Goal: Task Accomplishment & Management: Manage account settings

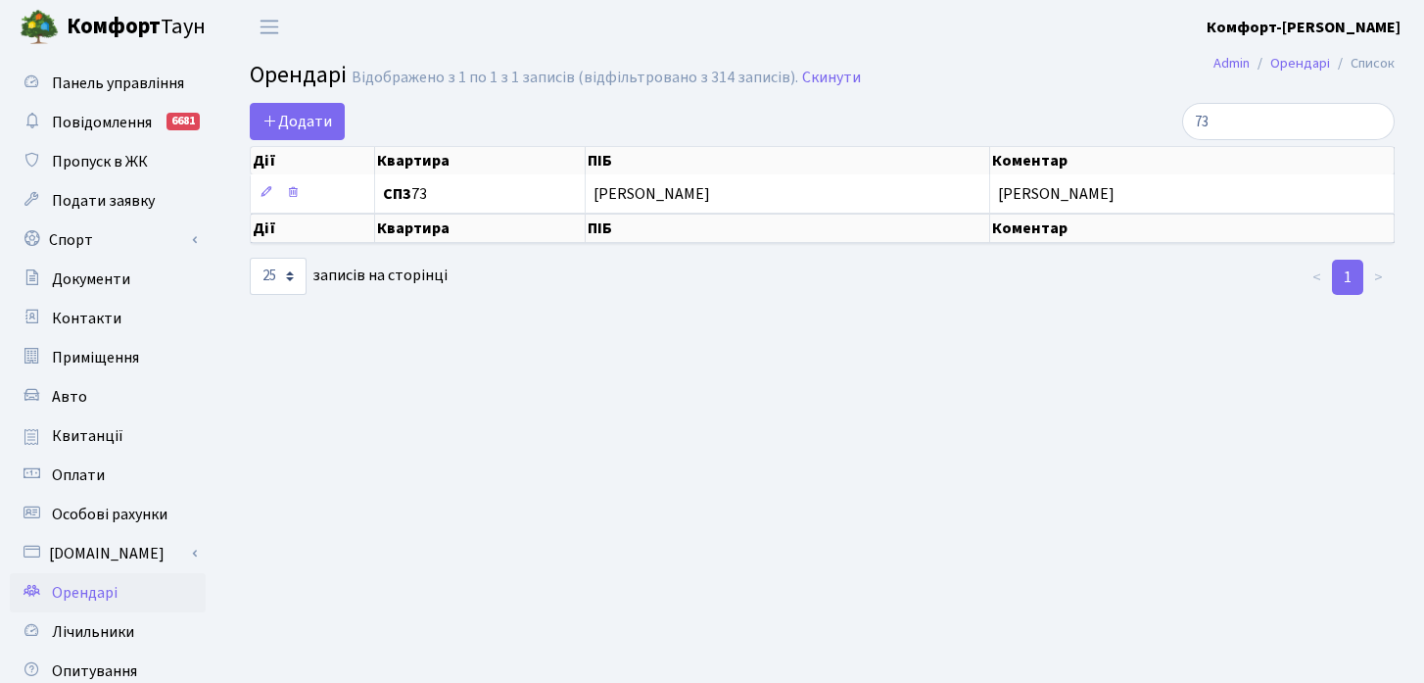
select select "25"
click at [803, 316] on main "Admin Орендарі Список Орендарі Відображено з 1 по 1 з 1 записів (відфільтровано…" at bounding box center [822, 443] width 1204 height 779
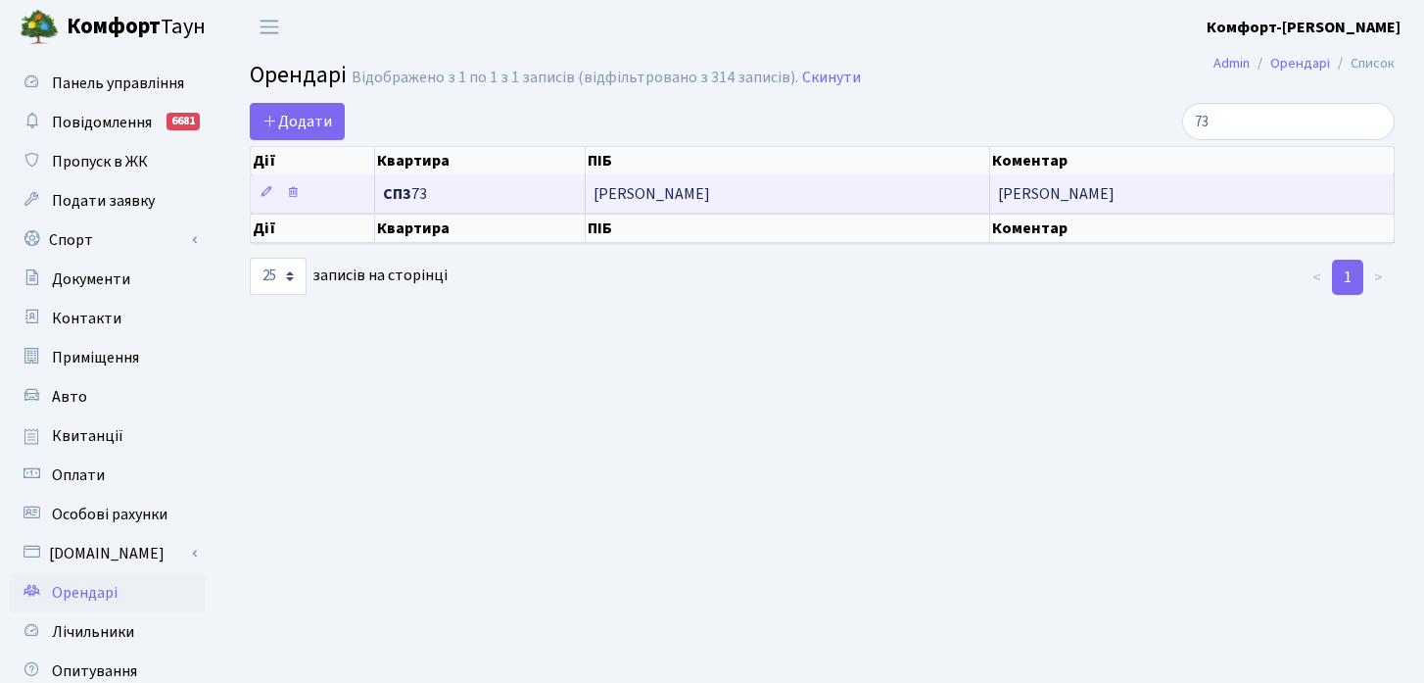
click at [696, 198] on span "[PERSON_NAME]" at bounding box center [788, 194] width 388 height 16
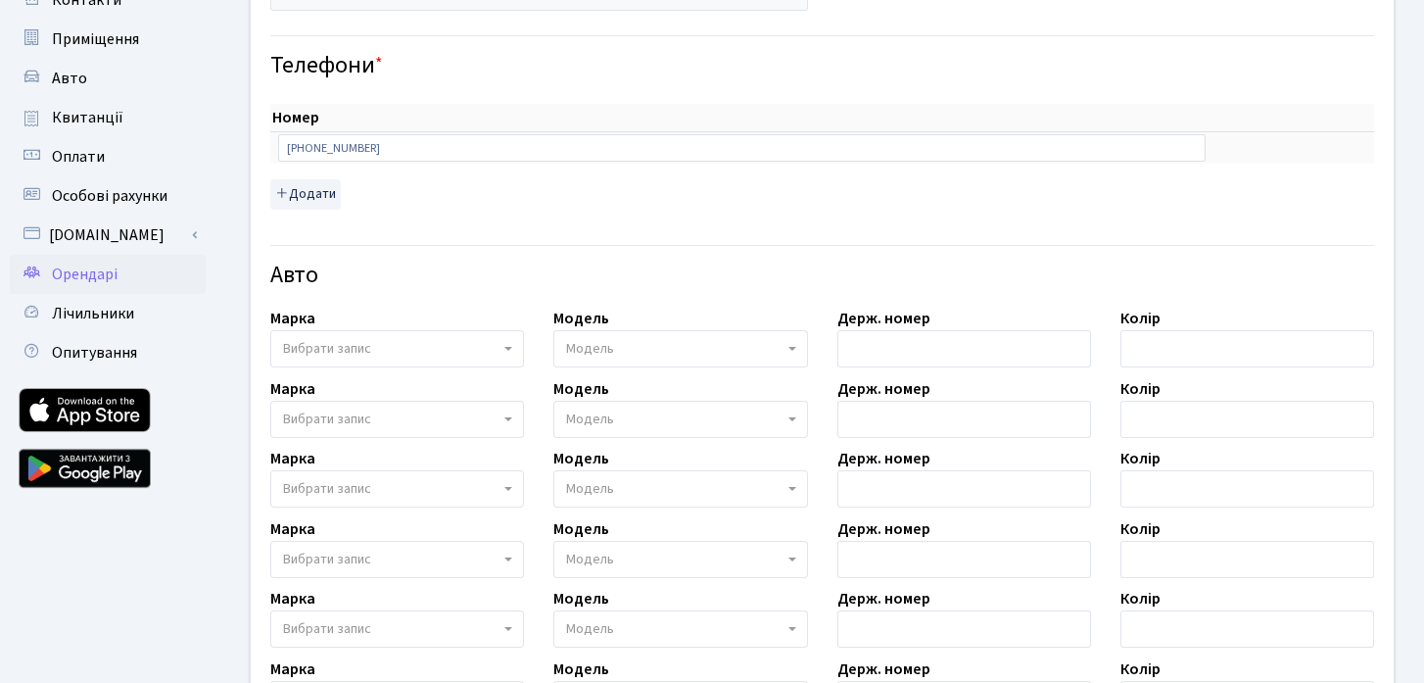
scroll to position [325, 0]
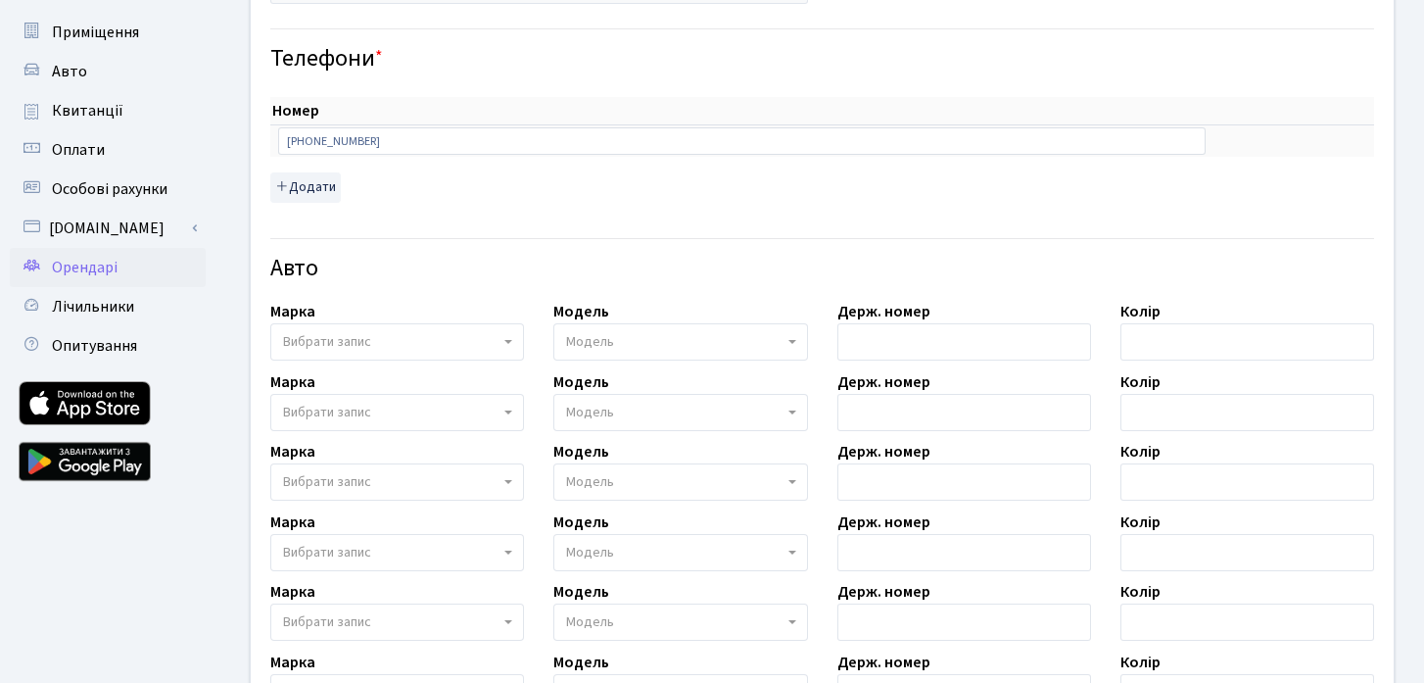
click at [444, 340] on span "Вибрати запис" at bounding box center [391, 342] width 216 height 20
type input "[PERSON_NAME]"
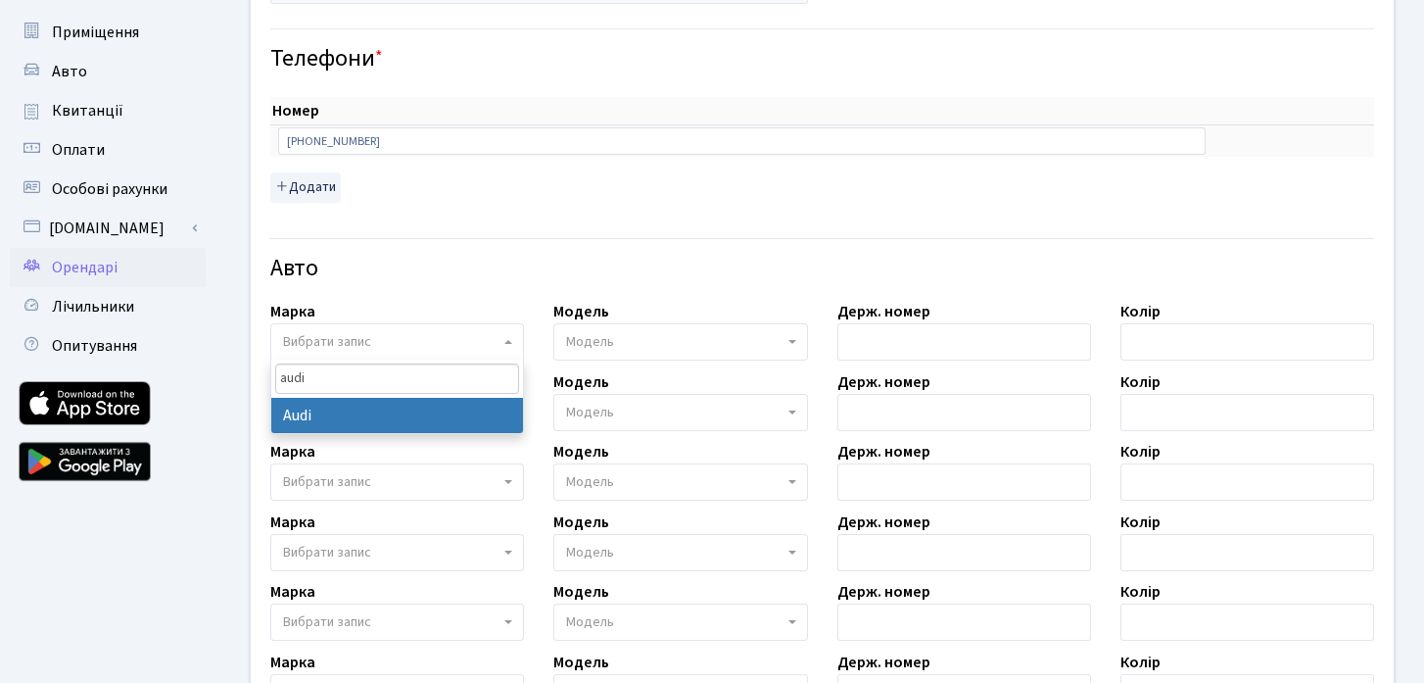
type input "audi"
select select "13"
select select
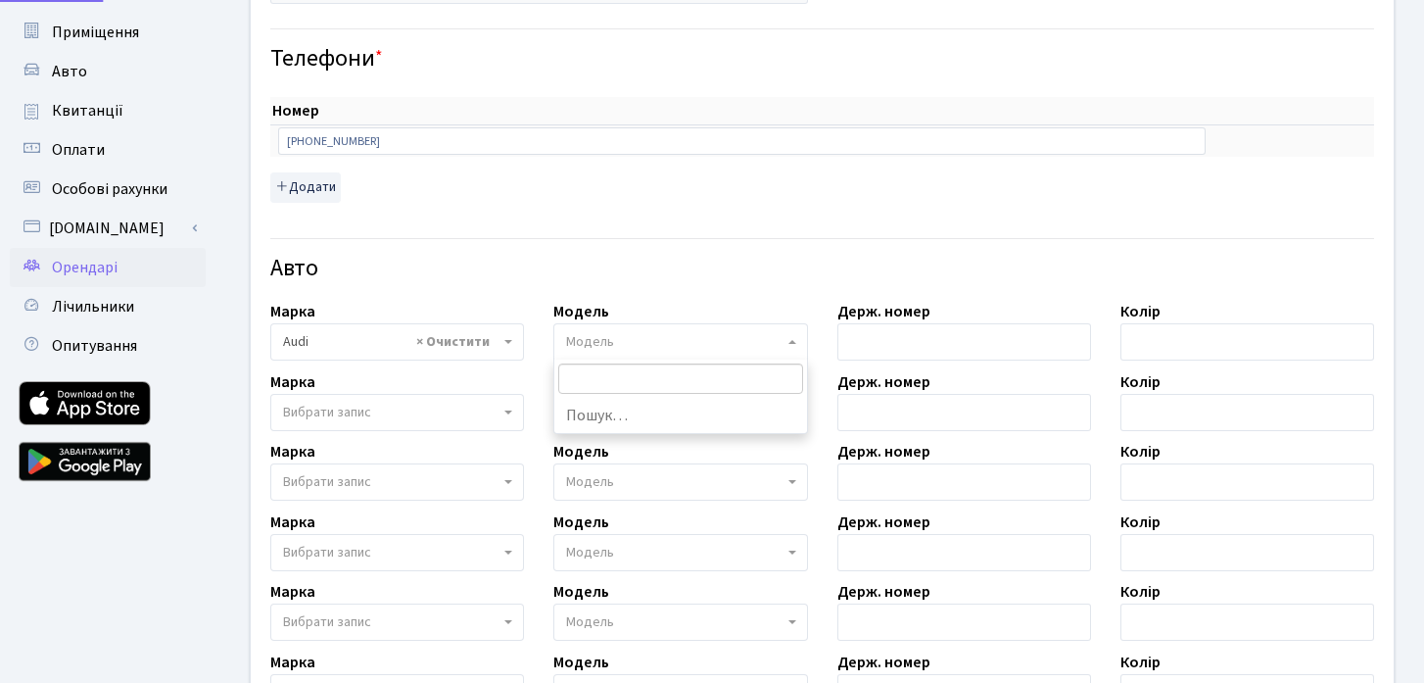
click at [641, 329] on span "Модель" at bounding box center [680, 341] width 254 height 37
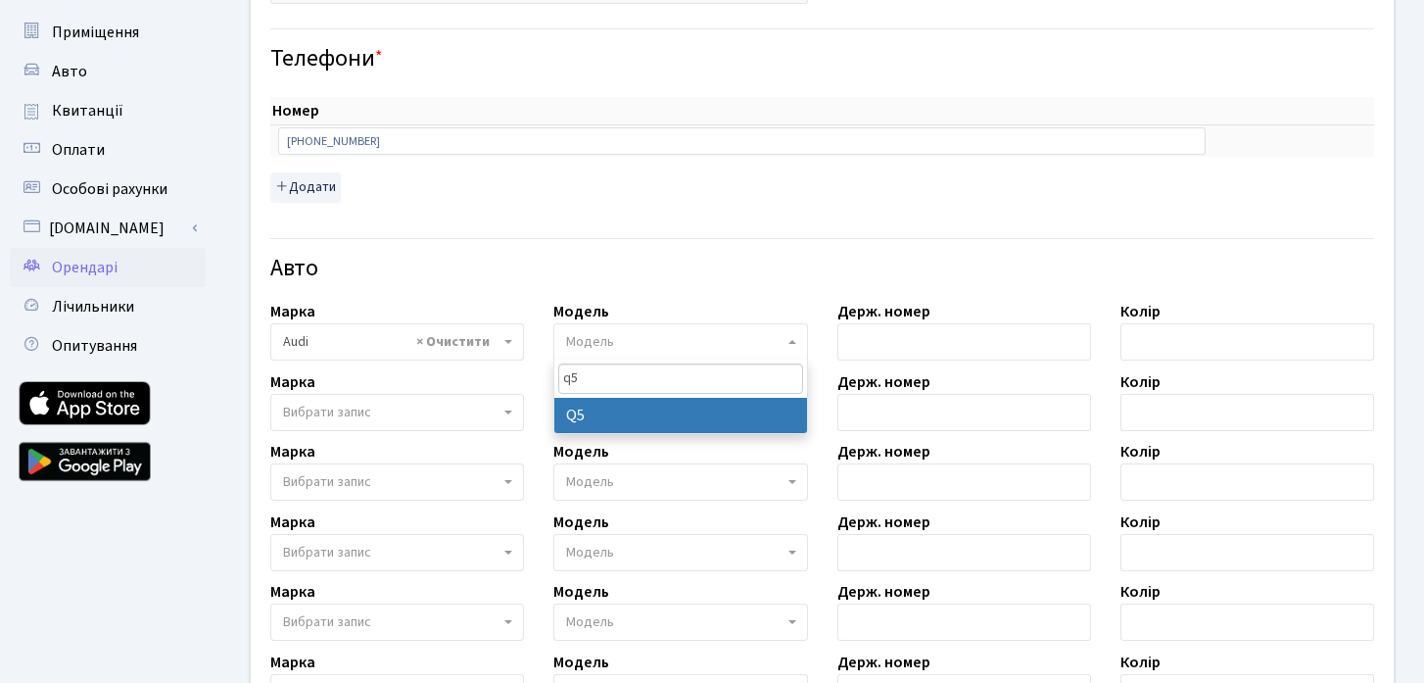
type input "q5"
select select "172"
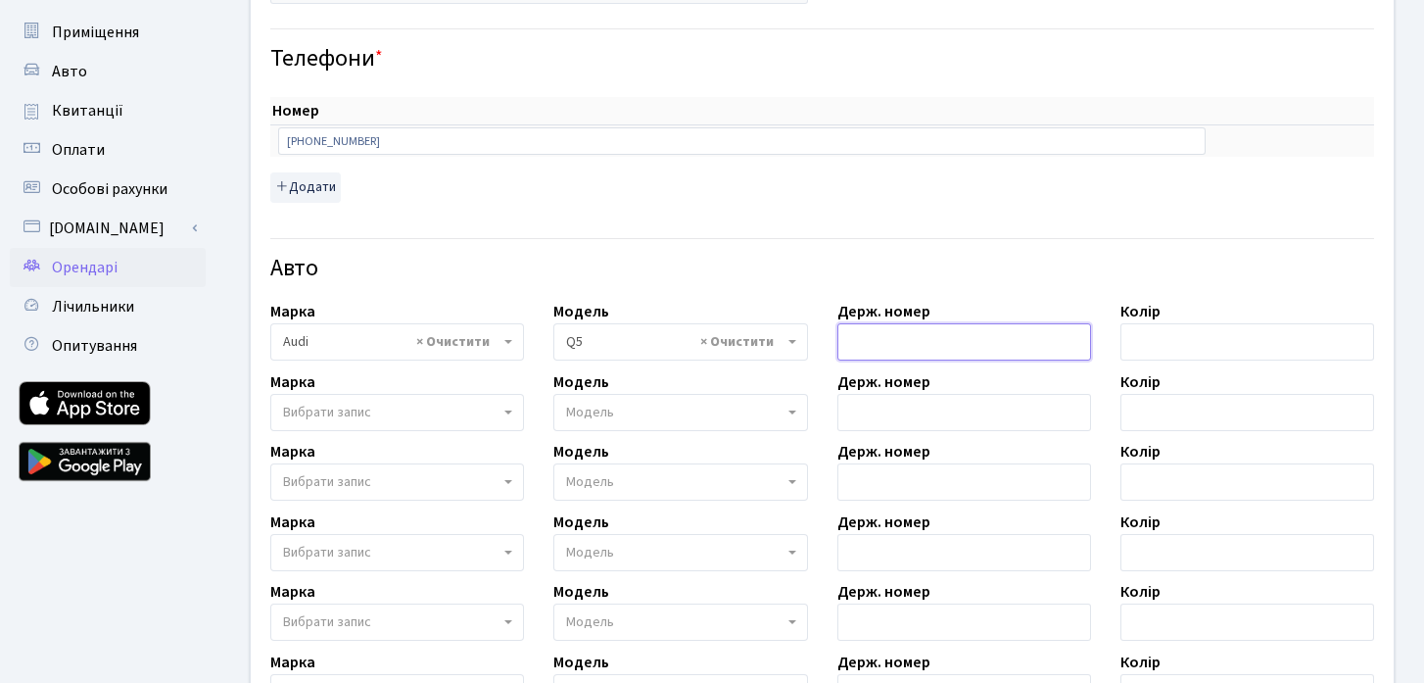
click at [886, 347] on input "text" at bounding box center [964, 341] width 254 height 37
type input "KA0419ET"
click at [1183, 331] on input "text" at bounding box center [1247, 341] width 254 height 37
type input "C"
type input "[PERSON_NAME]"
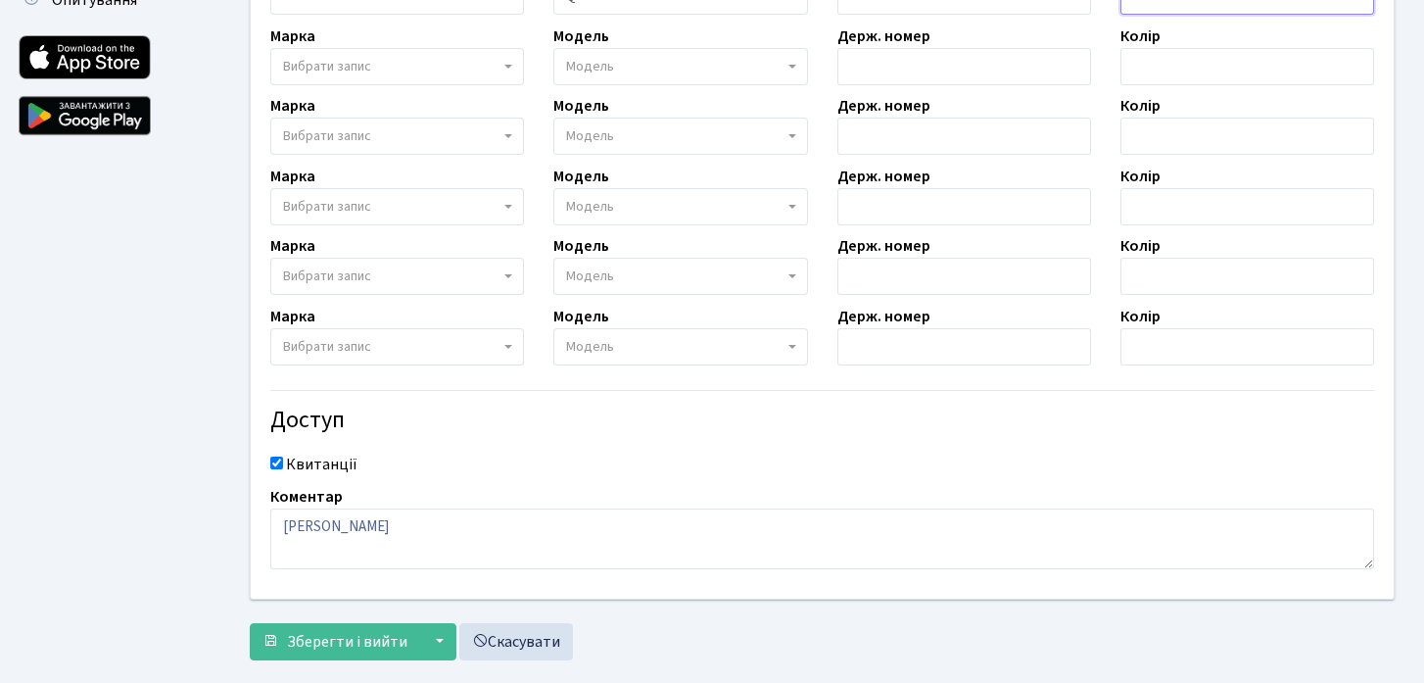
scroll to position [706, 0]
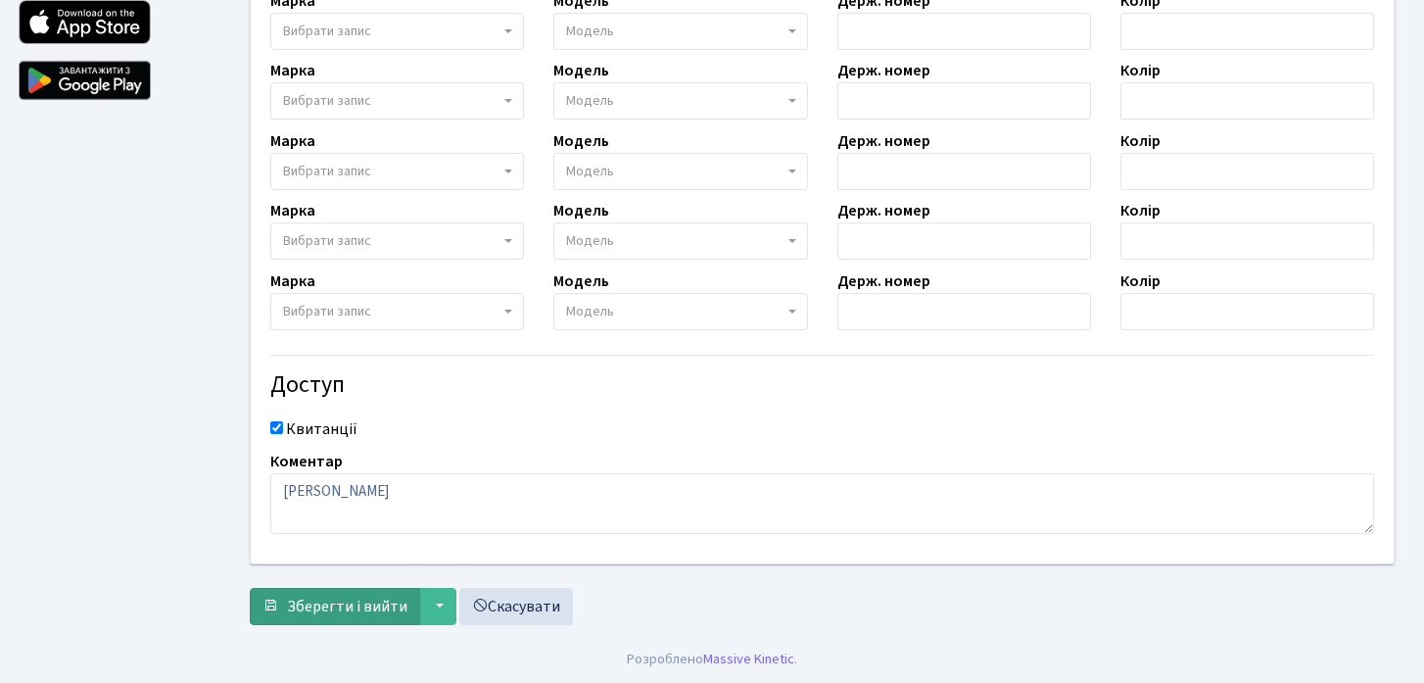
type input "Синій"
click at [350, 600] on span "Зберегти і вийти" at bounding box center [347, 606] width 120 height 22
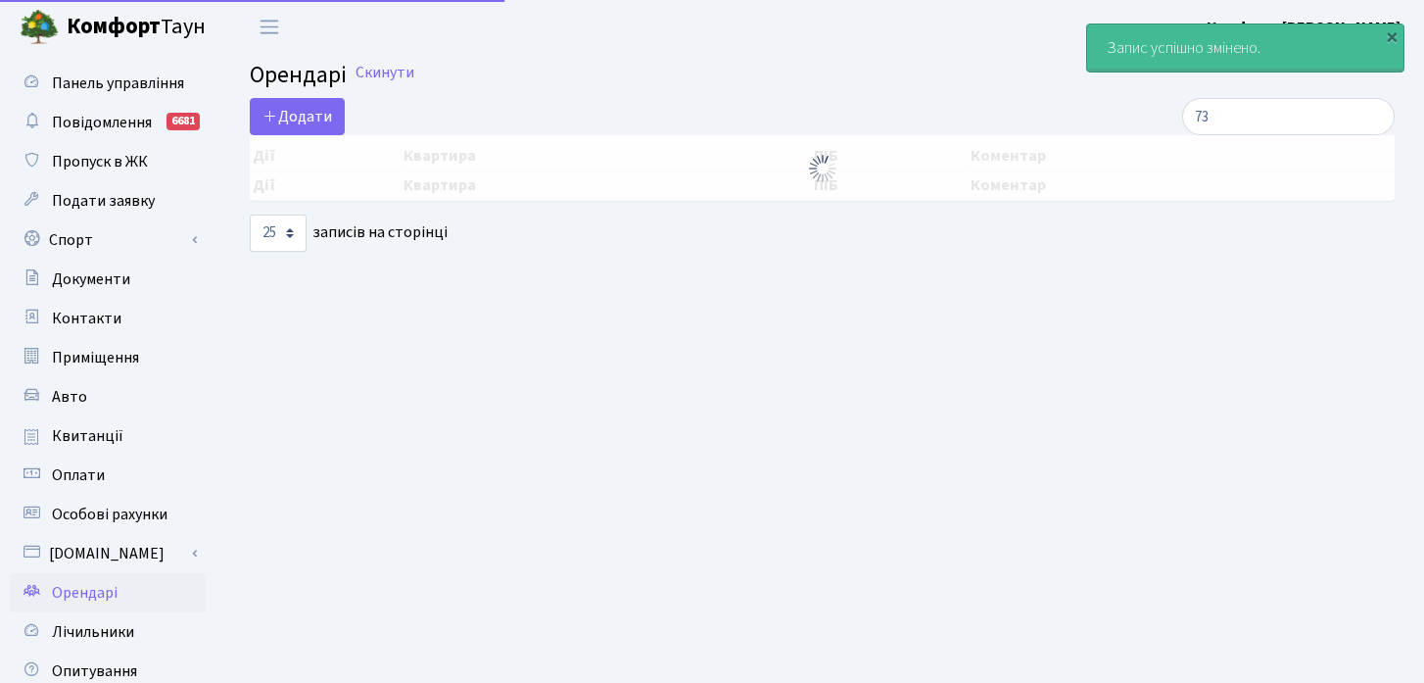
select select "25"
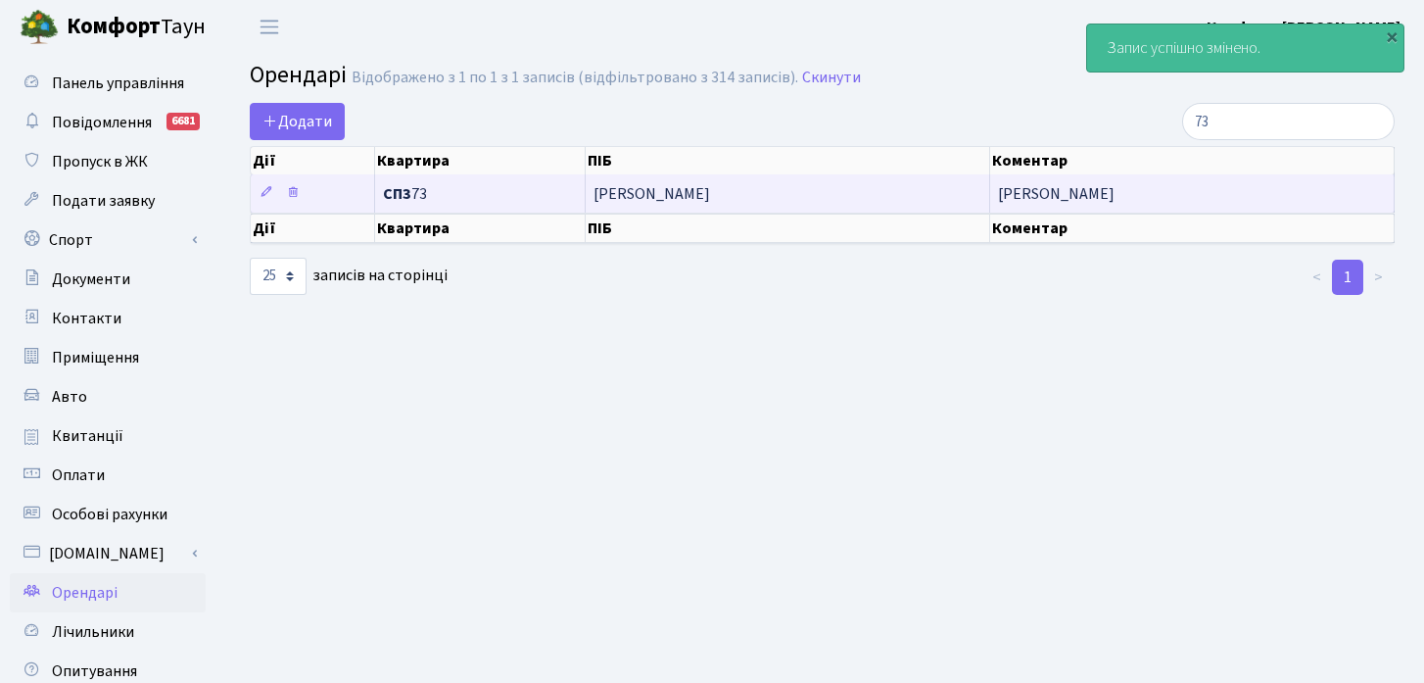
click at [656, 184] on td "[PERSON_NAME]" at bounding box center [788, 193] width 404 height 38
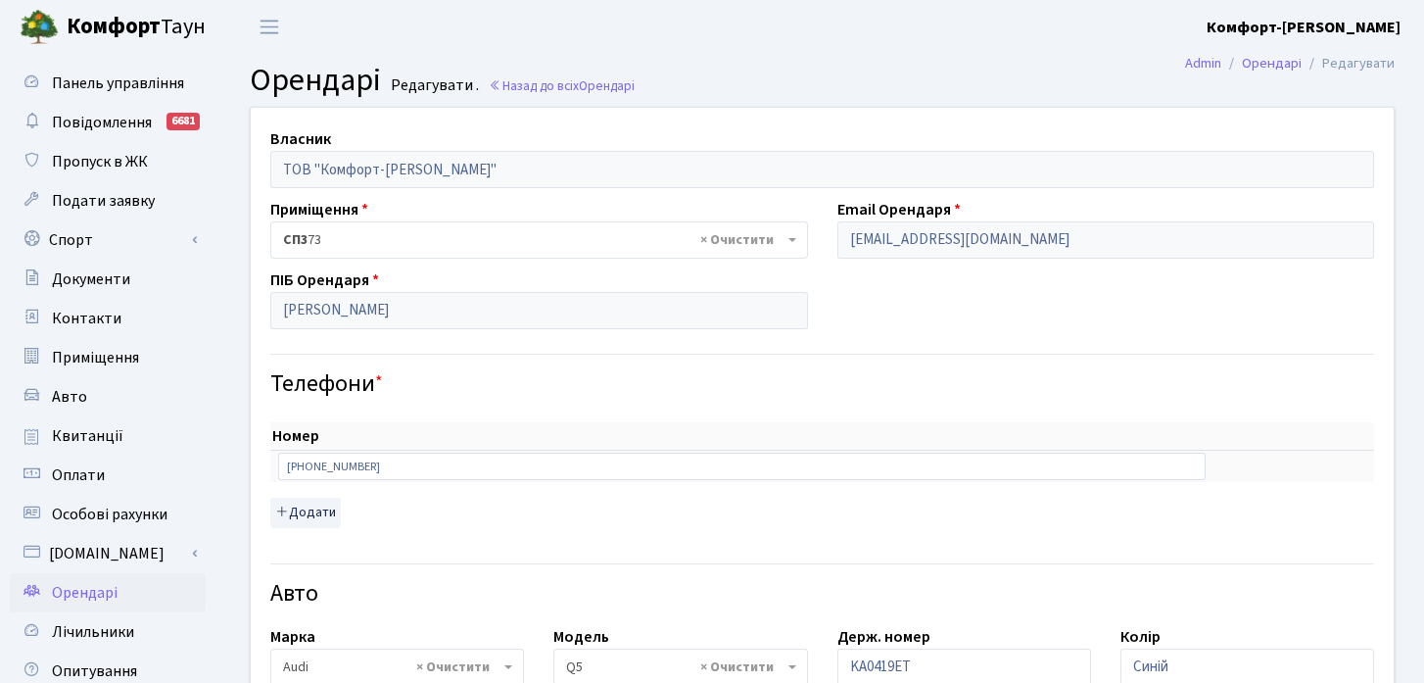
select select "172"
